Goal: Transaction & Acquisition: Purchase product/service

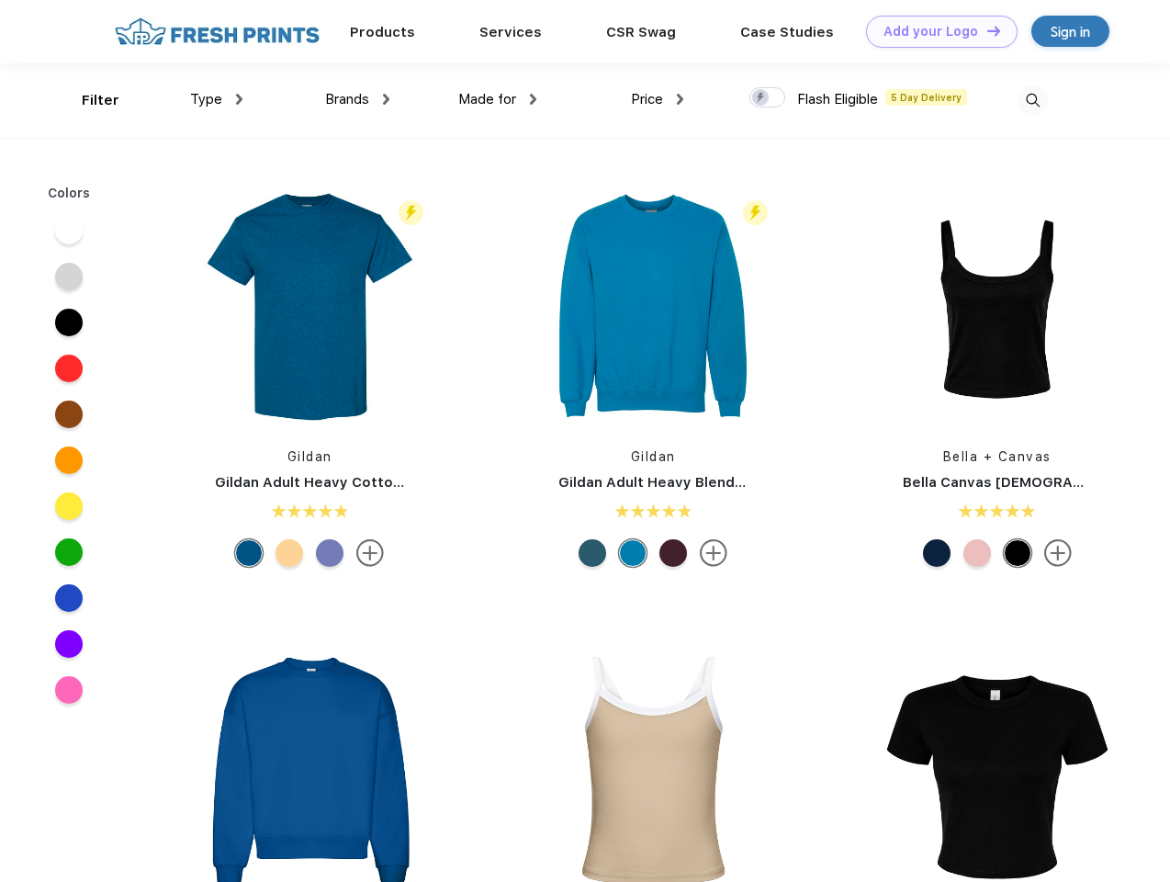
click at [935, 31] on link "Add your Logo Design Tool" at bounding box center [942, 32] width 152 height 32
click at [0, 0] on div "Design Tool" at bounding box center [0, 0] width 0 height 0
click at [985, 30] on link "Add your Logo Design Tool" at bounding box center [942, 32] width 152 height 32
click at [88, 100] on div "Filter" at bounding box center [101, 100] width 38 height 21
click at [217, 99] on span "Type" at bounding box center [206, 99] width 32 height 17
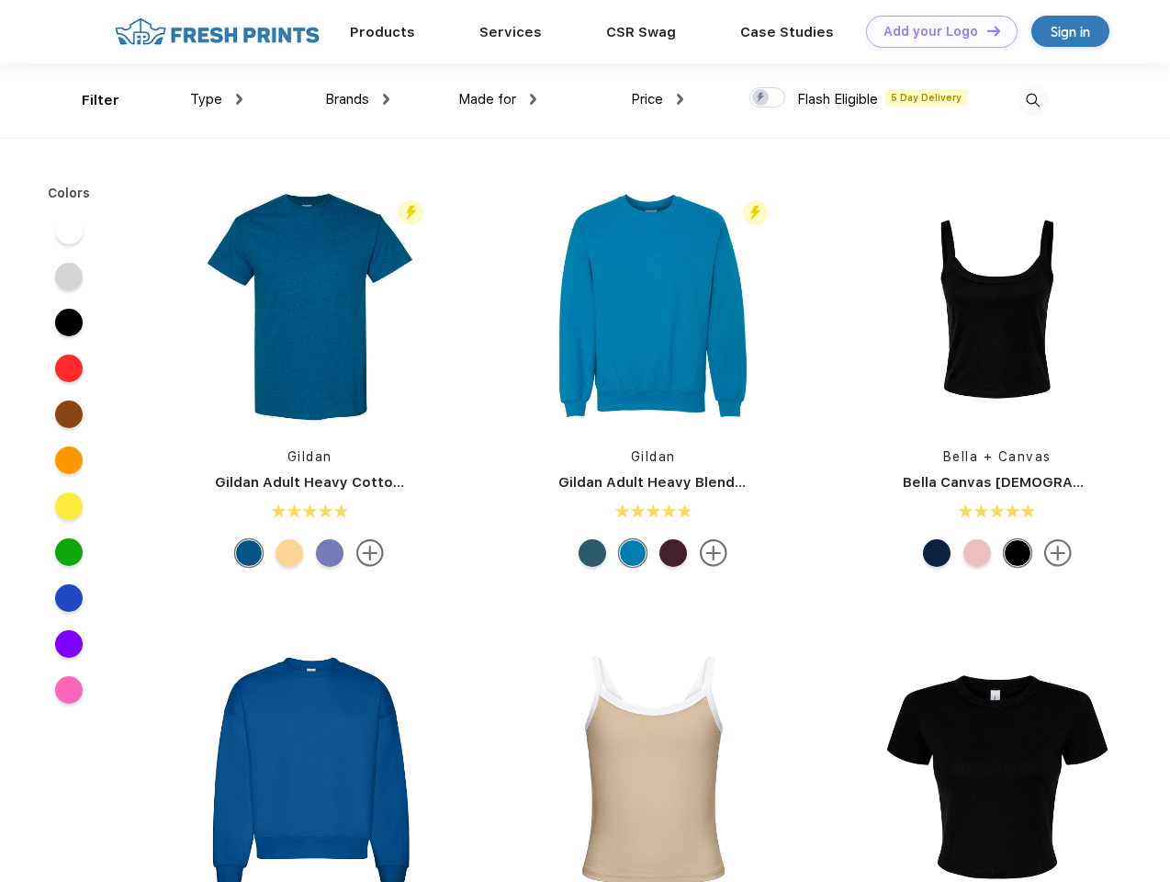
click at [357, 99] on span "Brands" at bounding box center [347, 99] width 44 height 17
click at [498, 99] on span "Made for" at bounding box center [487, 99] width 58 height 17
click at [658, 99] on span "Price" at bounding box center [647, 99] width 32 height 17
click at [768, 98] on div at bounding box center [767, 97] width 36 height 20
click at [761, 98] on input "checkbox" at bounding box center [755, 92] width 12 height 12
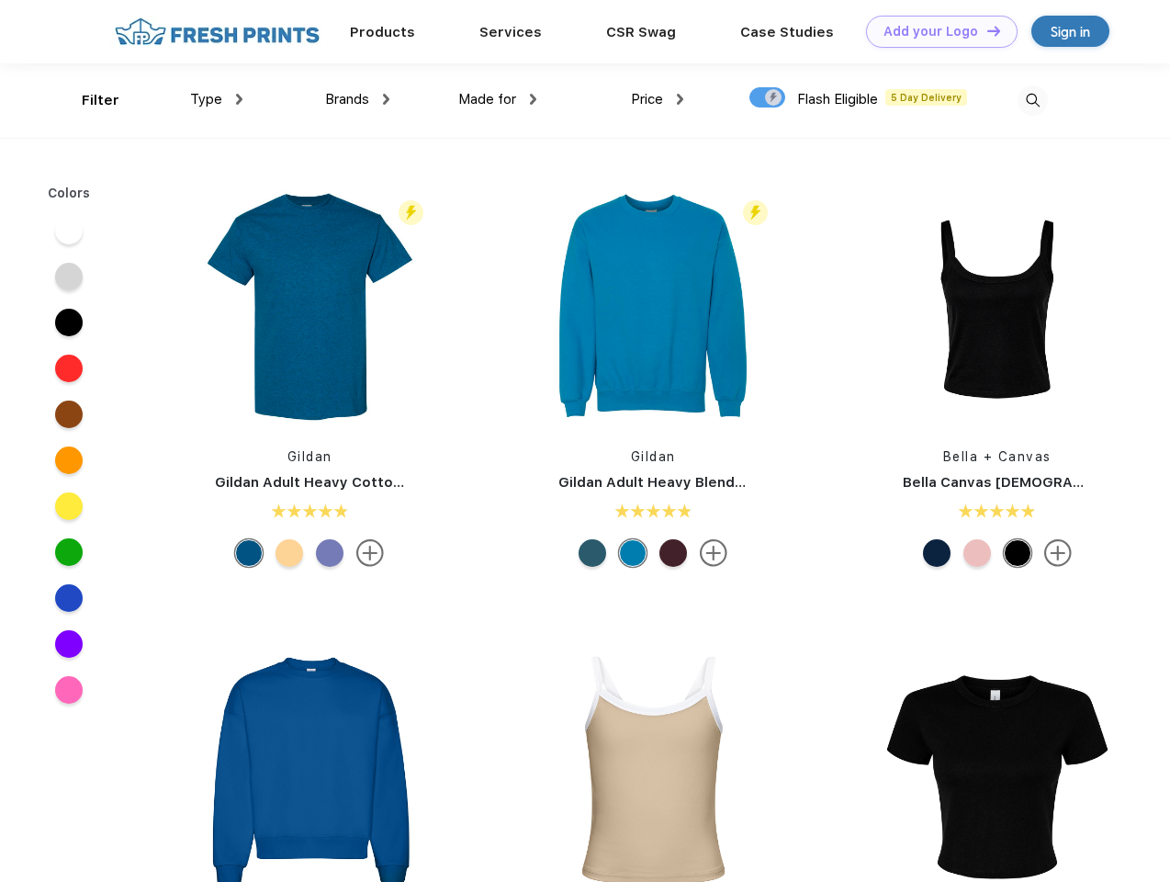
click at [1032, 100] on img at bounding box center [1032, 100] width 30 height 30
